Goal: Information Seeking & Learning: Learn about a topic

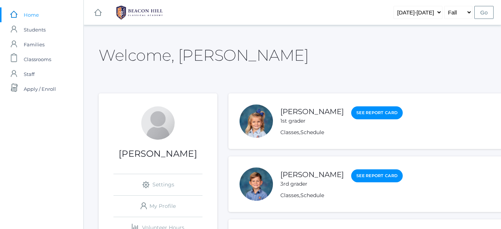
scroll to position [74, 0]
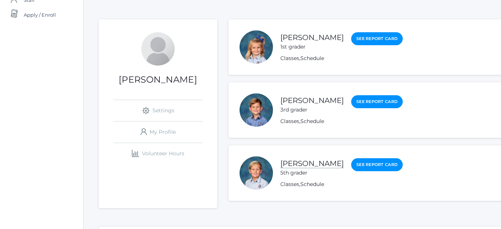
click at [306, 164] on link "[PERSON_NAME]" at bounding box center [311, 163] width 63 height 9
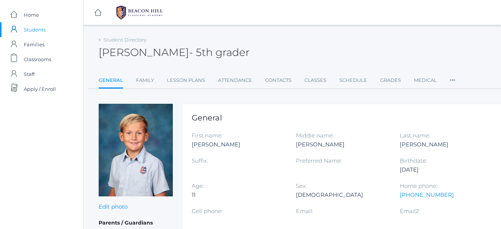
drag, startPoint x: 306, startPoint y: 164, endPoint x: 160, endPoint y: 60, distance: 178.9
click at [183, 76] on link "Lesson Plans" at bounding box center [186, 80] width 38 height 15
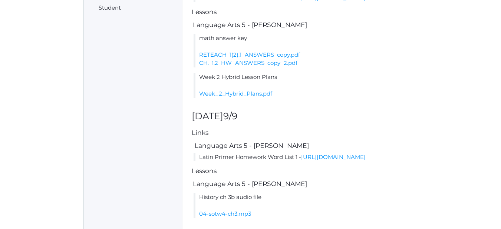
scroll to position [257, 0]
click at [301, 160] on link "[URL][DOMAIN_NAME]" at bounding box center [333, 156] width 64 height 7
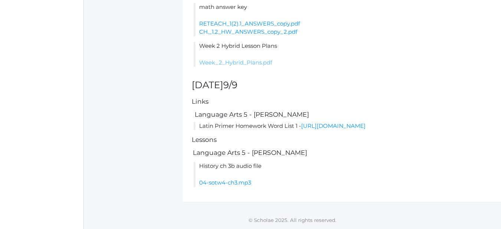
scroll to position [304, 0]
click at [423, 79] on div "Lesson plan for the week of Mon (9/8) - Fri (9/12) prev [DATE] next Items This …" at bounding box center [348, 9] width 332 height 386
